Goal: Task Accomplishment & Management: Use online tool/utility

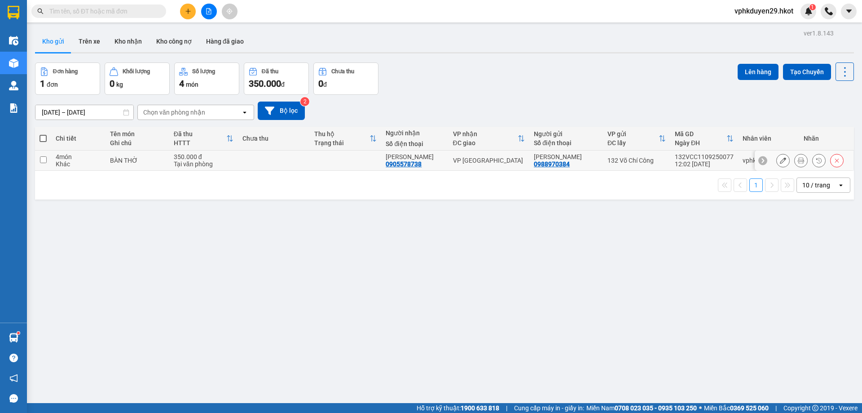
click at [46, 161] on td at bounding box center [43, 160] width 16 height 20
checkbox input "true"
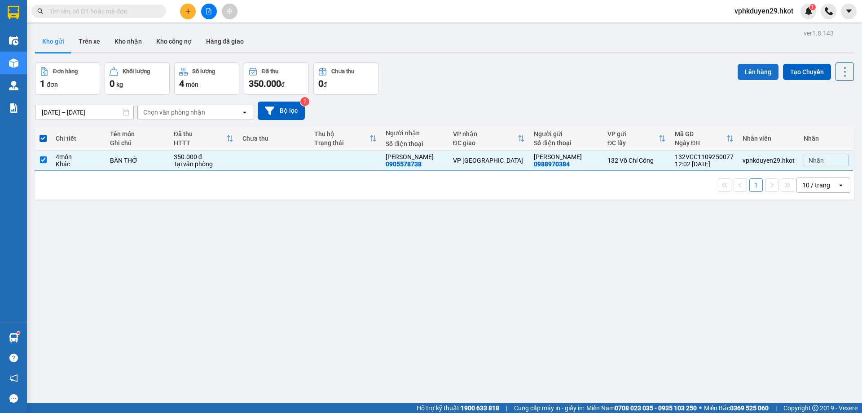
click at [761, 72] on button "Lên hàng" at bounding box center [758, 72] width 41 height 16
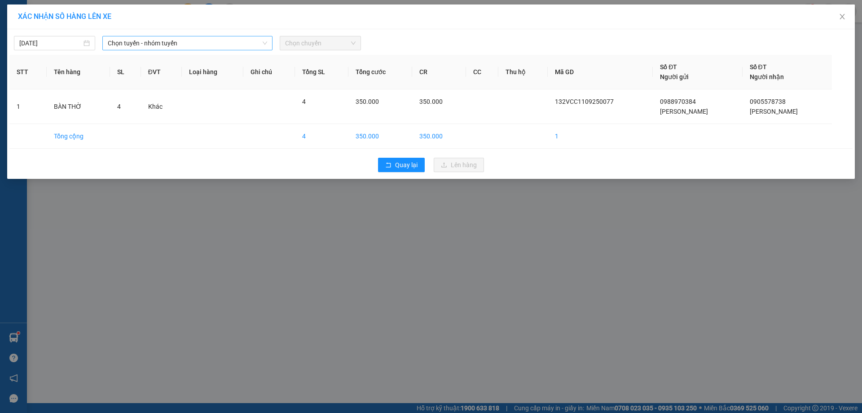
click at [153, 47] on span "Chọn tuyến - nhóm tuyến" at bounding box center [187, 42] width 159 height 13
click at [166, 48] on span "Chọn tuyến - nhóm tuyến" at bounding box center [187, 42] width 159 height 13
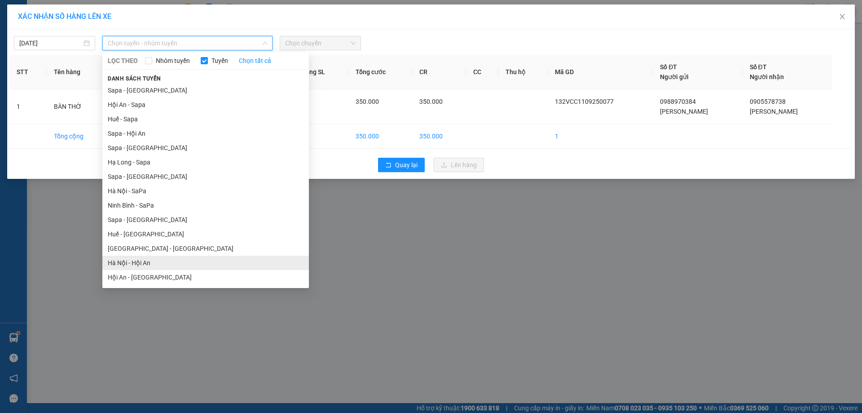
click at [159, 263] on li "Hà Nội - Hội An" at bounding box center [205, 262] width 206 height 14
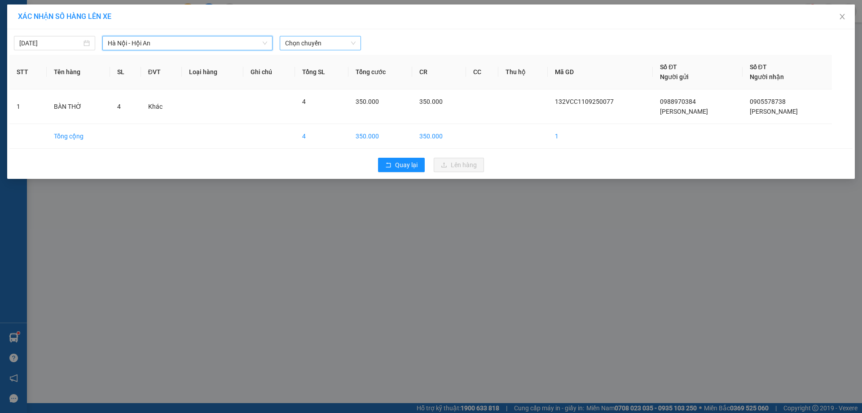
click at [338, 41] on span "Chọn chuyến" at bounding box center [320, 42] width 70 height 13
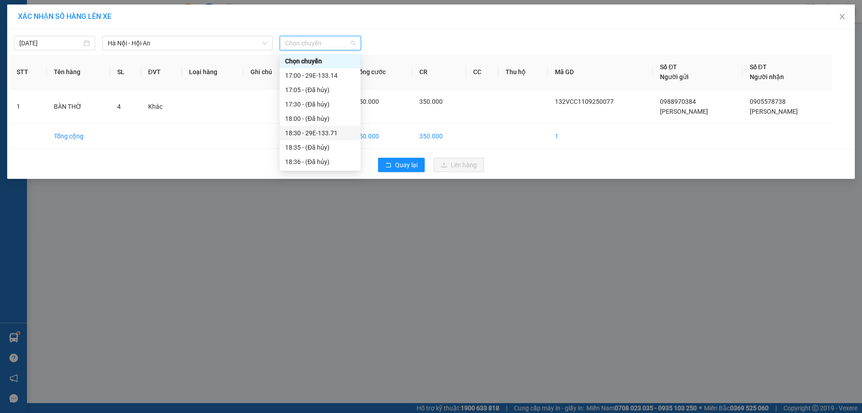
click at [334, 135] on div "18:30 - 29E-133.71" at bounding box center [320, 133] width 70 height 10
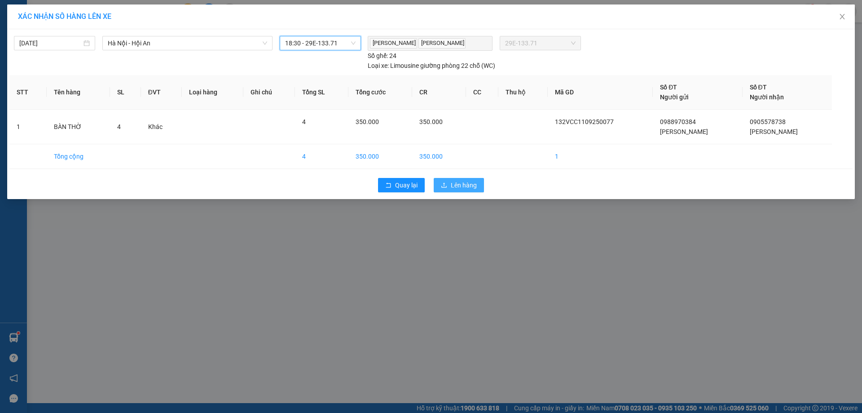
click at [456, 184] on span "Lên hàng" at bounding box center [464, 185] width 26 height 10
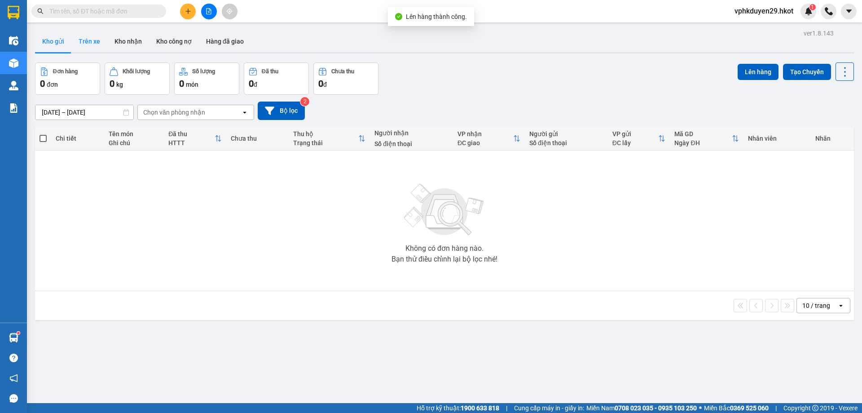
click at [91, 33] on button "Trên xe" at bounding box center [89, 42] width 36 height 22
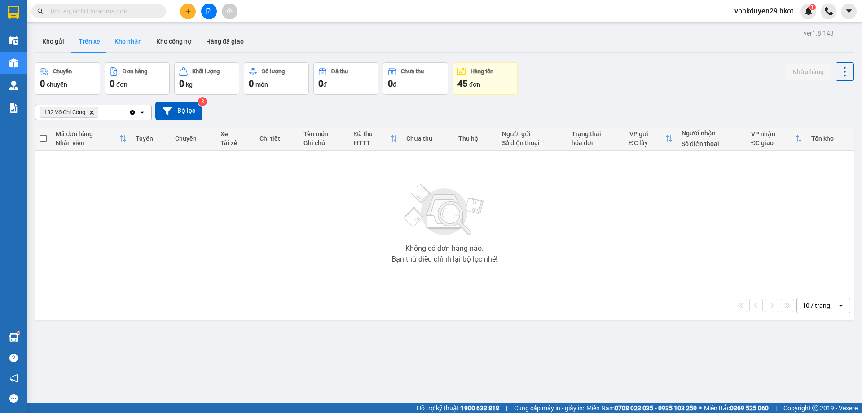
click at [127, 32] on button "Kho nhận" at bounding box center [128, 42] width 42 height 22
